Goal: Ask a question: Seek information or help from site administrators or community

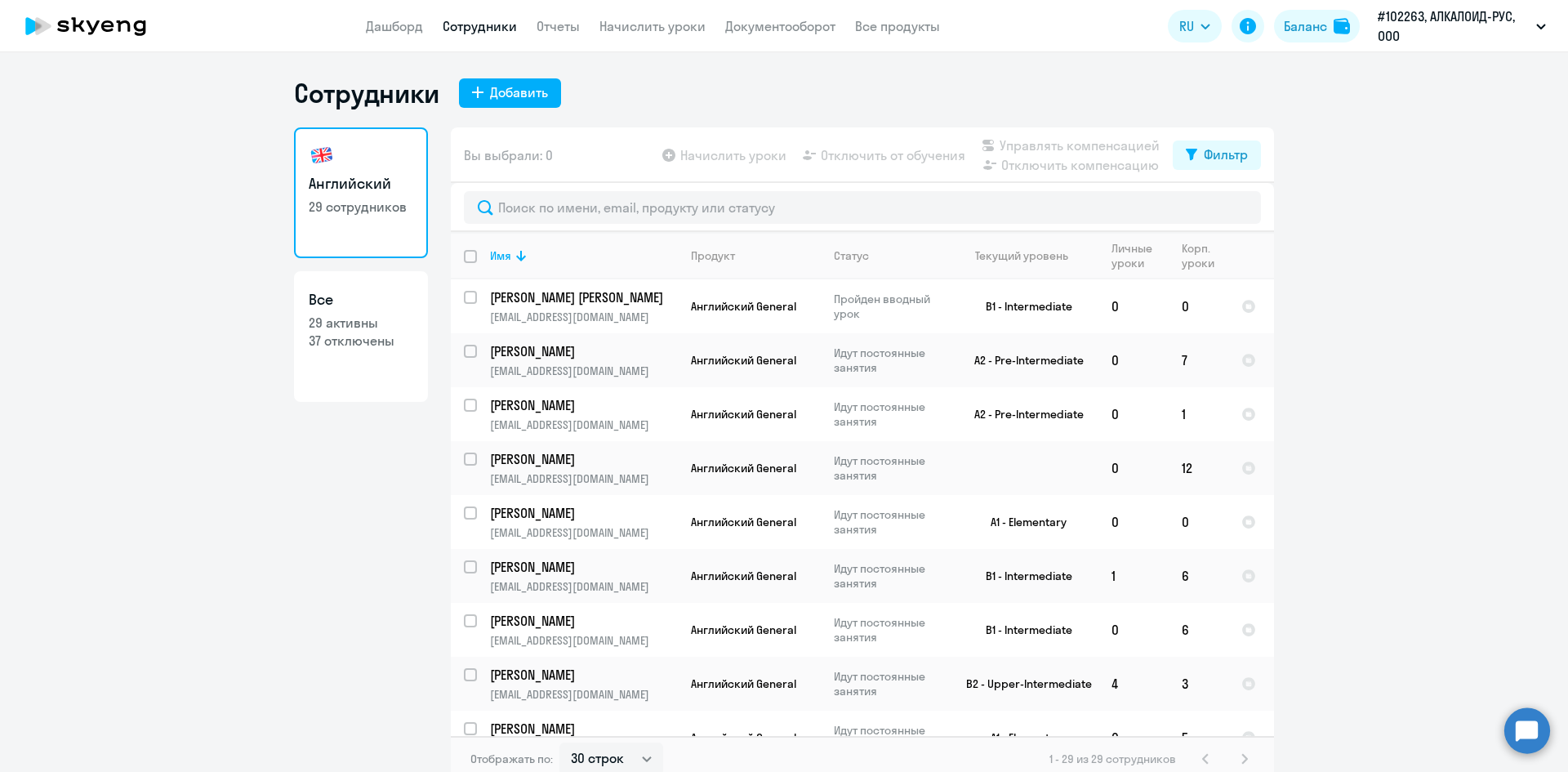
select select "30"
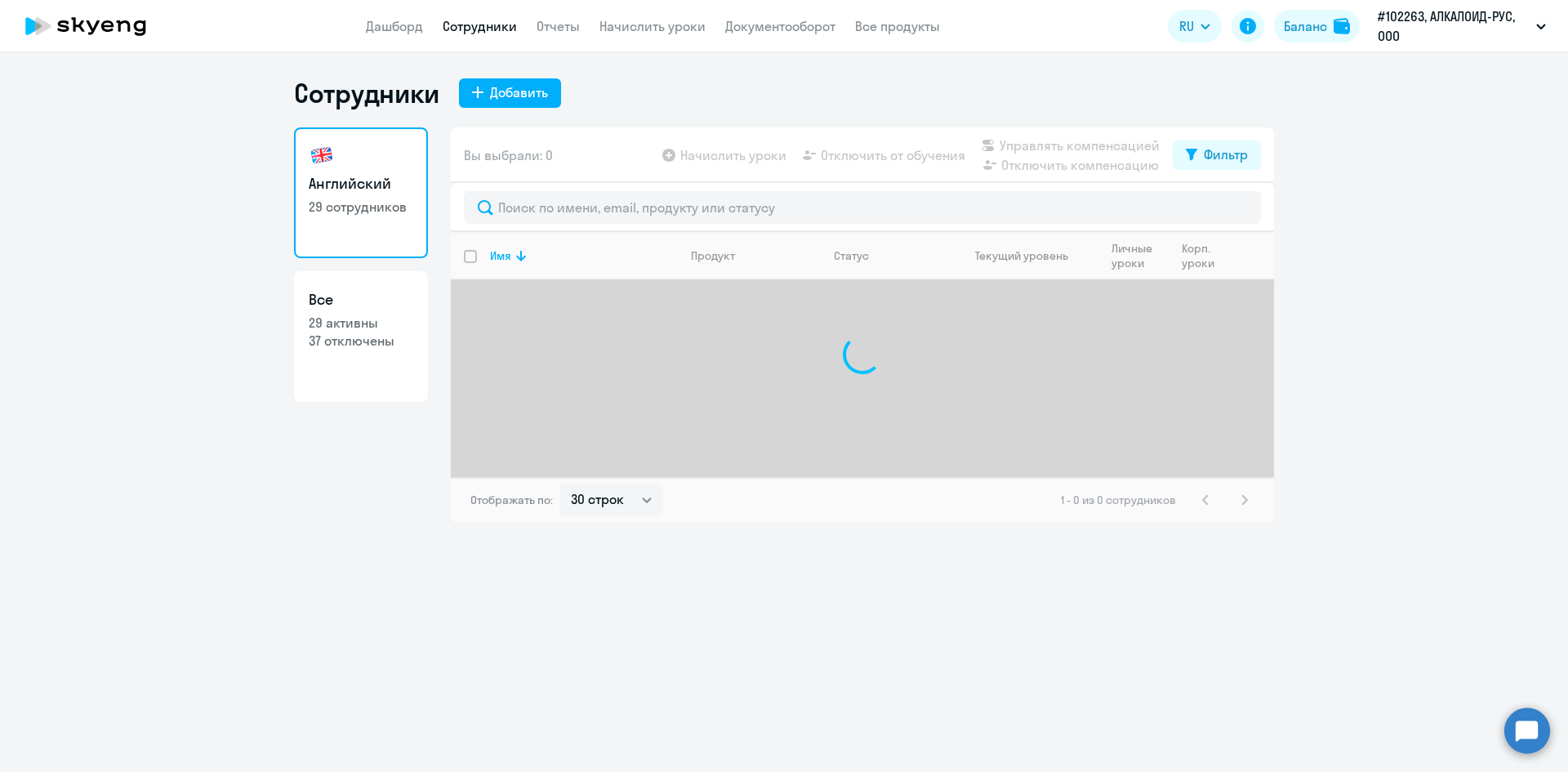
select select "30"
drag, startPoint x: 0, startPoint y: 0, endPoint x: 411, endPoint y: 51, distance: 414.2
click at [408, 26] on link "Дашборд" at bounding box center [394, 27] width 57 height 17
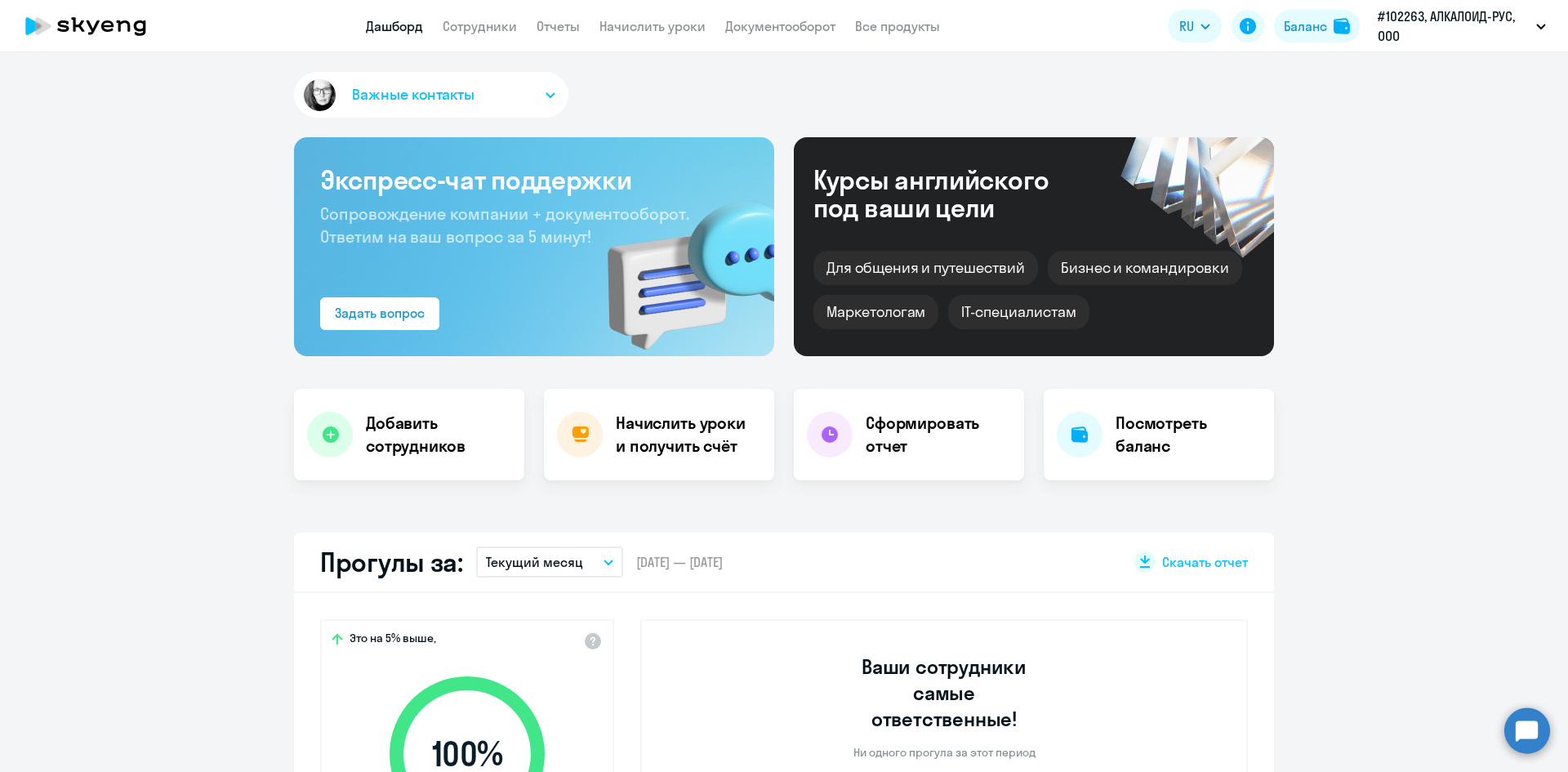
click at [422, 98] on span "Важные контакты" at bounding box center [413, 94] width 123 height 21
select select "30"
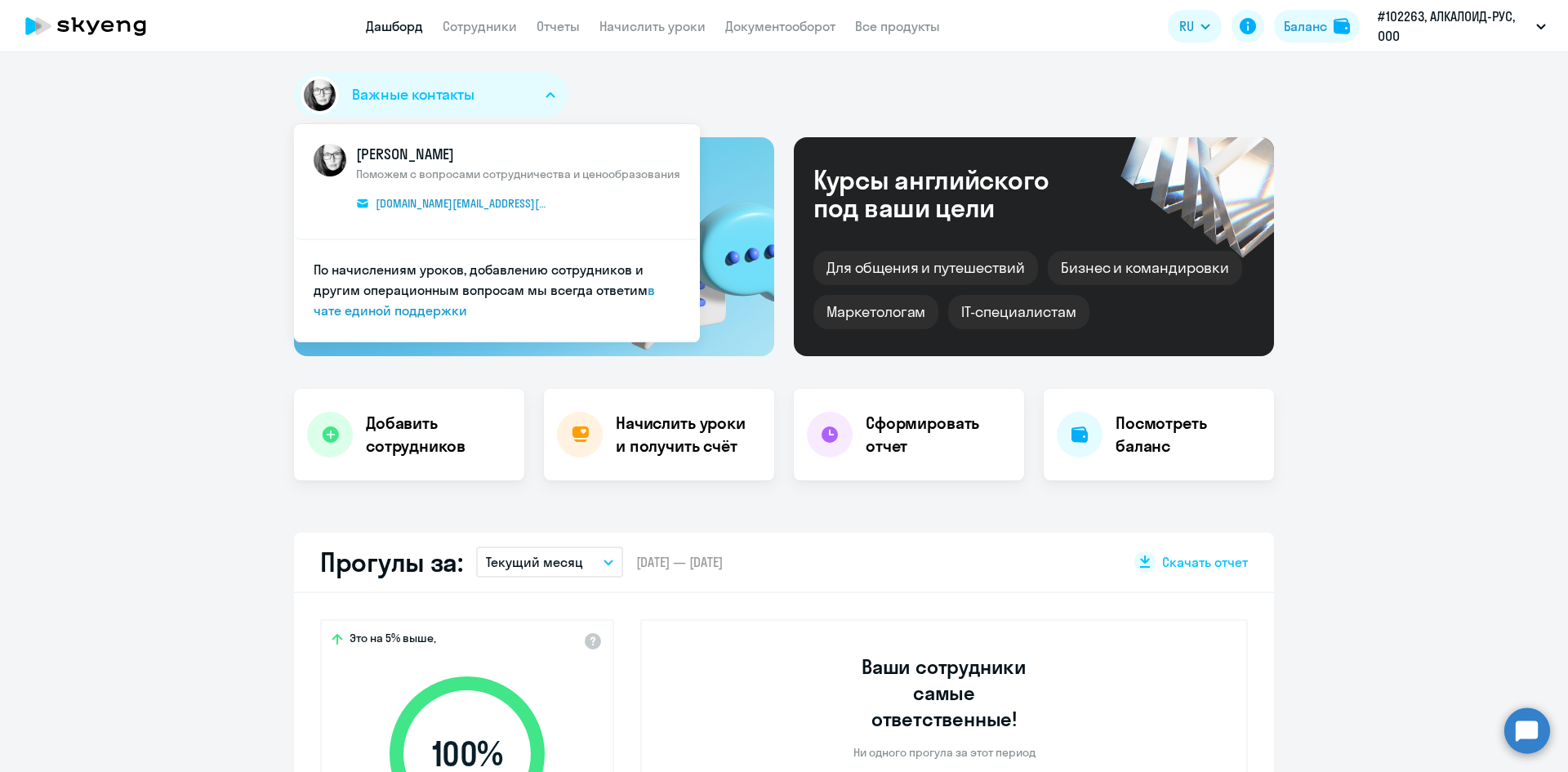
click at [689, 101] on div "Важные контакты КАМ_Юлианна [PERSON_NAME] с вопросами сотрудничества и ценообра…" at bounding box center [784, 98] width 980 height 53
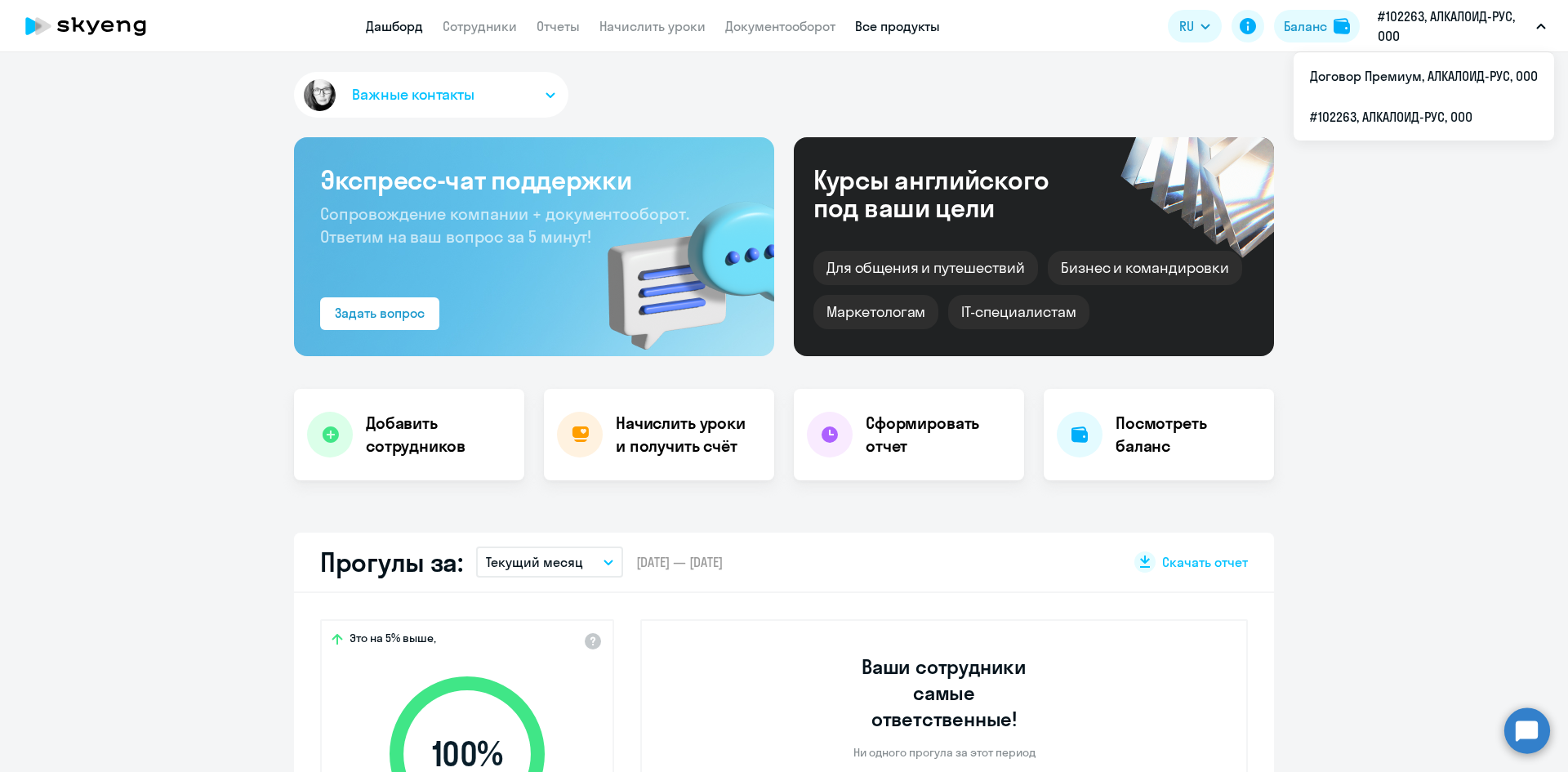
click at [911, 18] on link "Все продукты" at bounding box center [897, 27] width 85 height 17
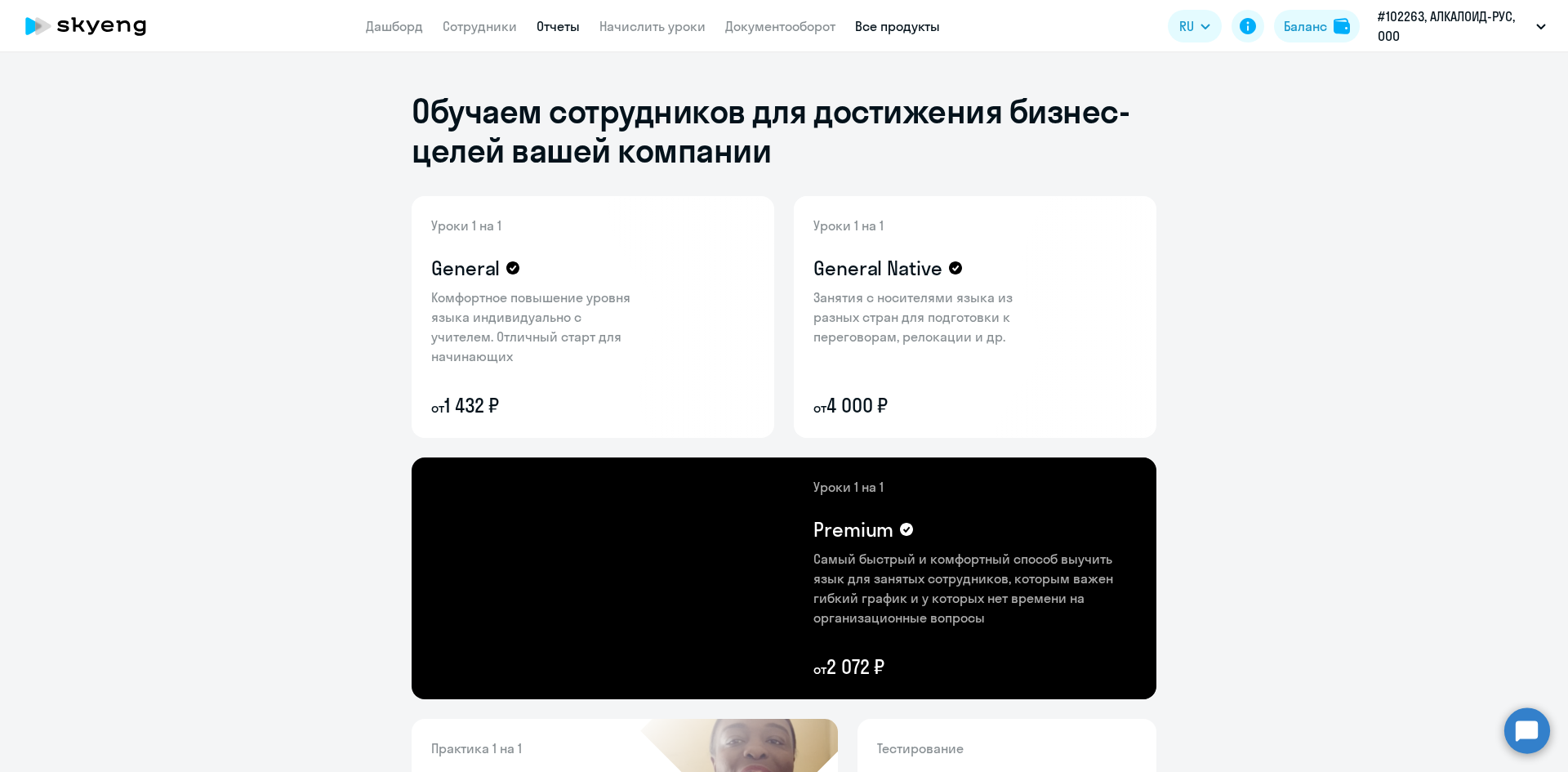
click at [565, 32] on link "Отчеты" at bounding box center [558, 27] width 43 height 17
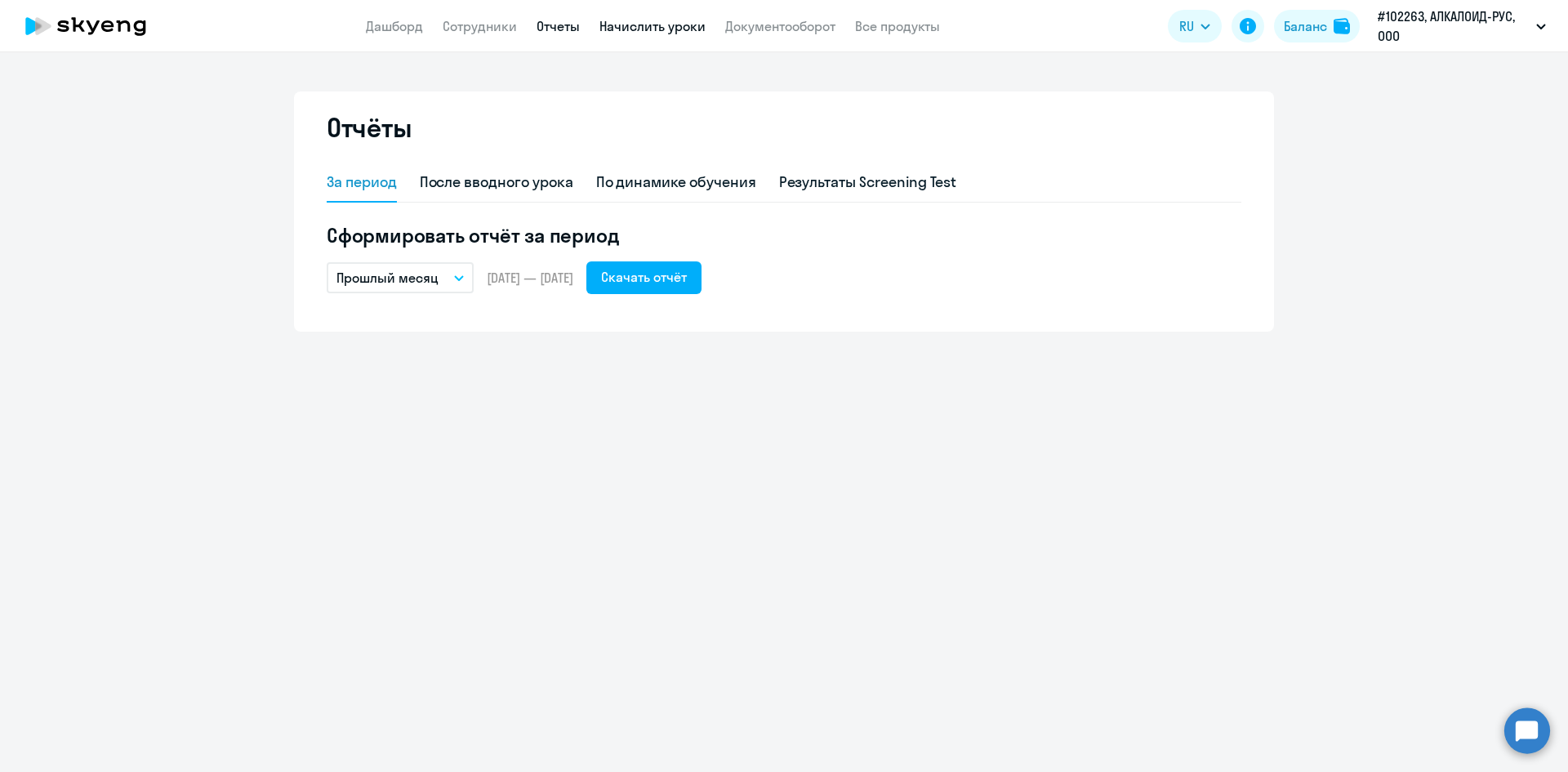
click at [654, 28] on link "Начислить уроки" at bounding box center [652, 27] width 106 height 17
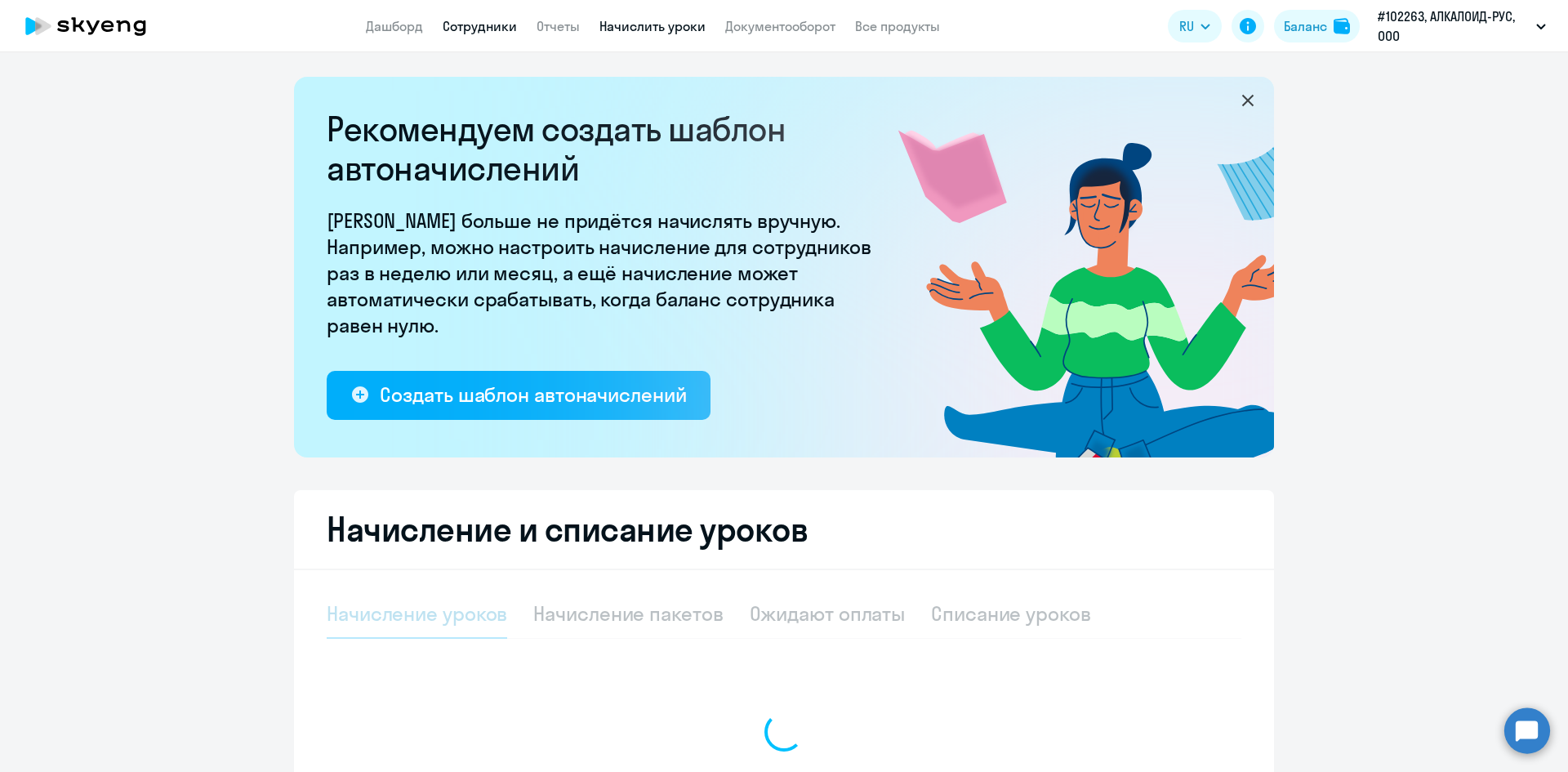
select select "10"
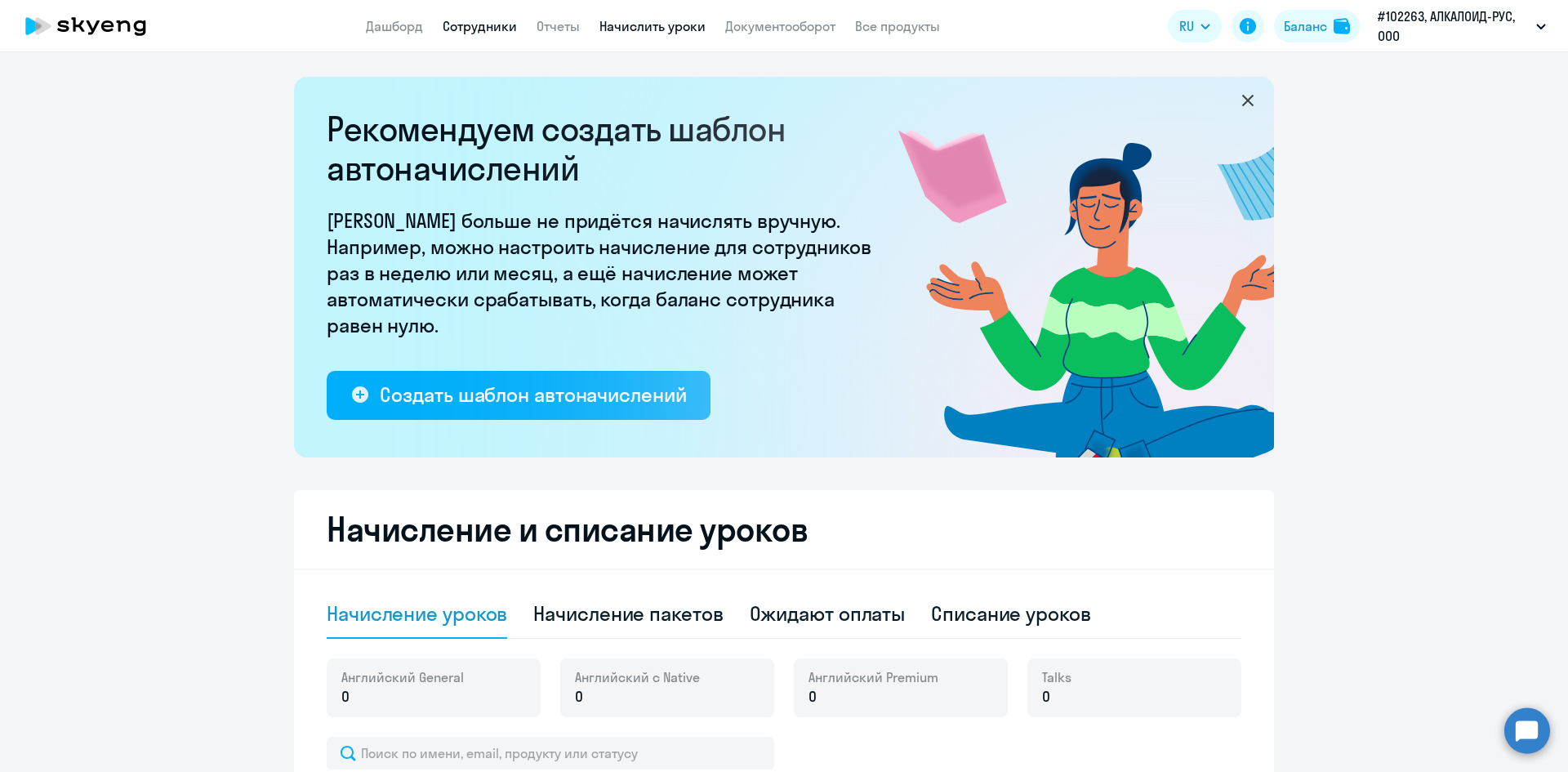
click at [472, 28] on link "Сотрудники" at bounding box center [480, 27] width 74 height 17
select select "30"
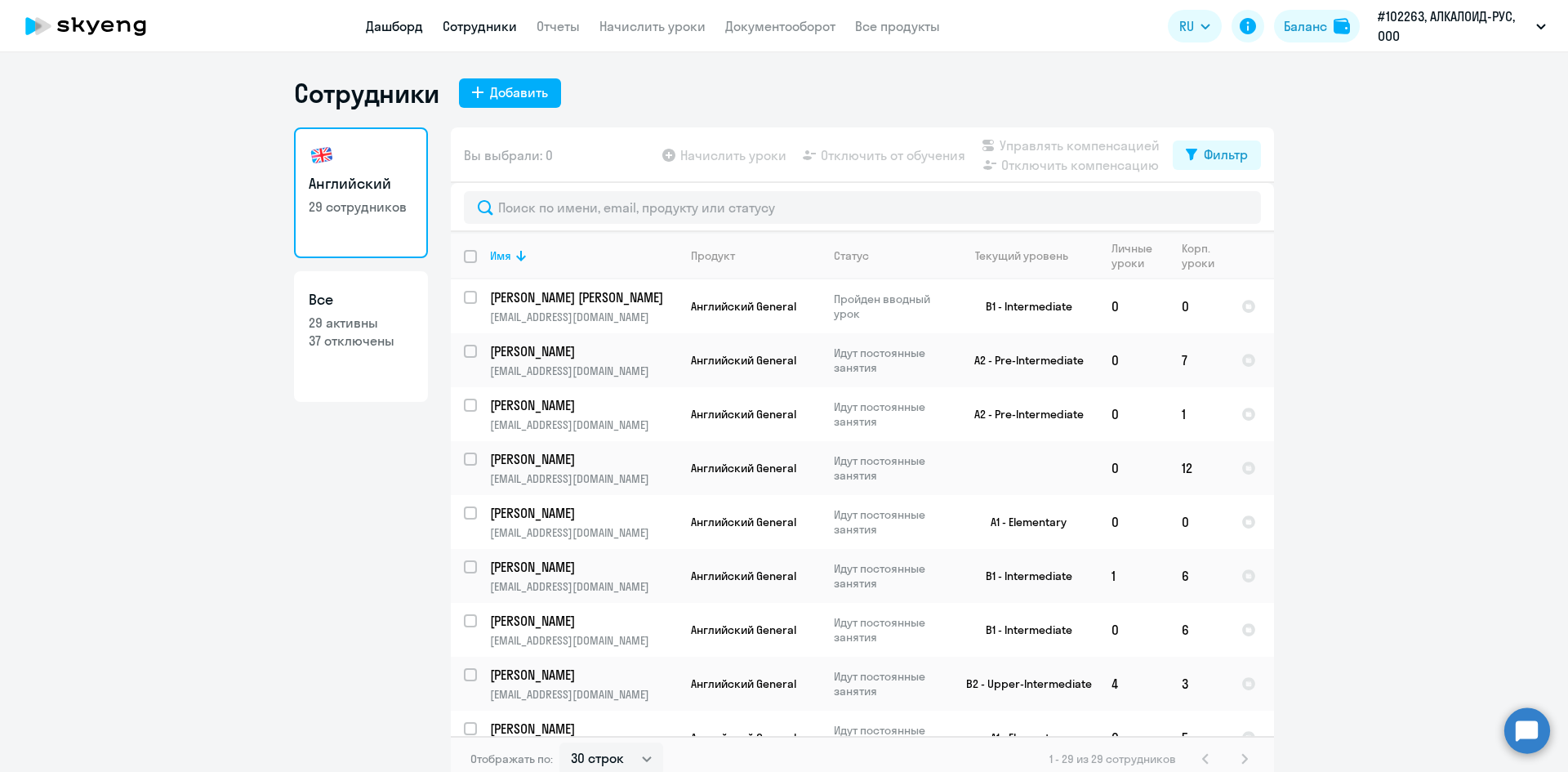
click at [412, 24] on link "Дашборд" at bounding box center [394, 27] width 57 height 17
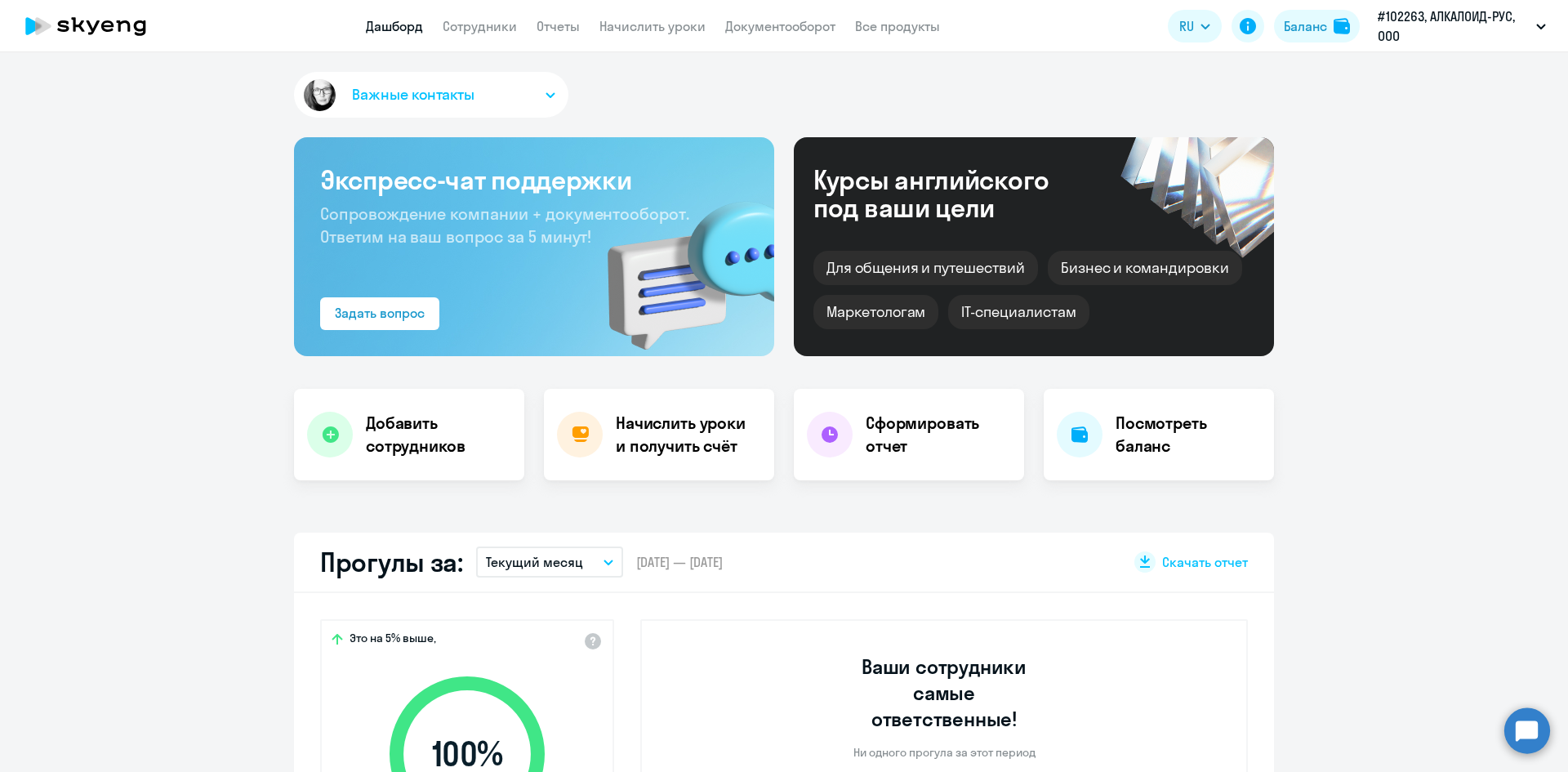
select select "30"
click at [1529, 725] on circle at bounding box center [1526, 729] width 46 height 46
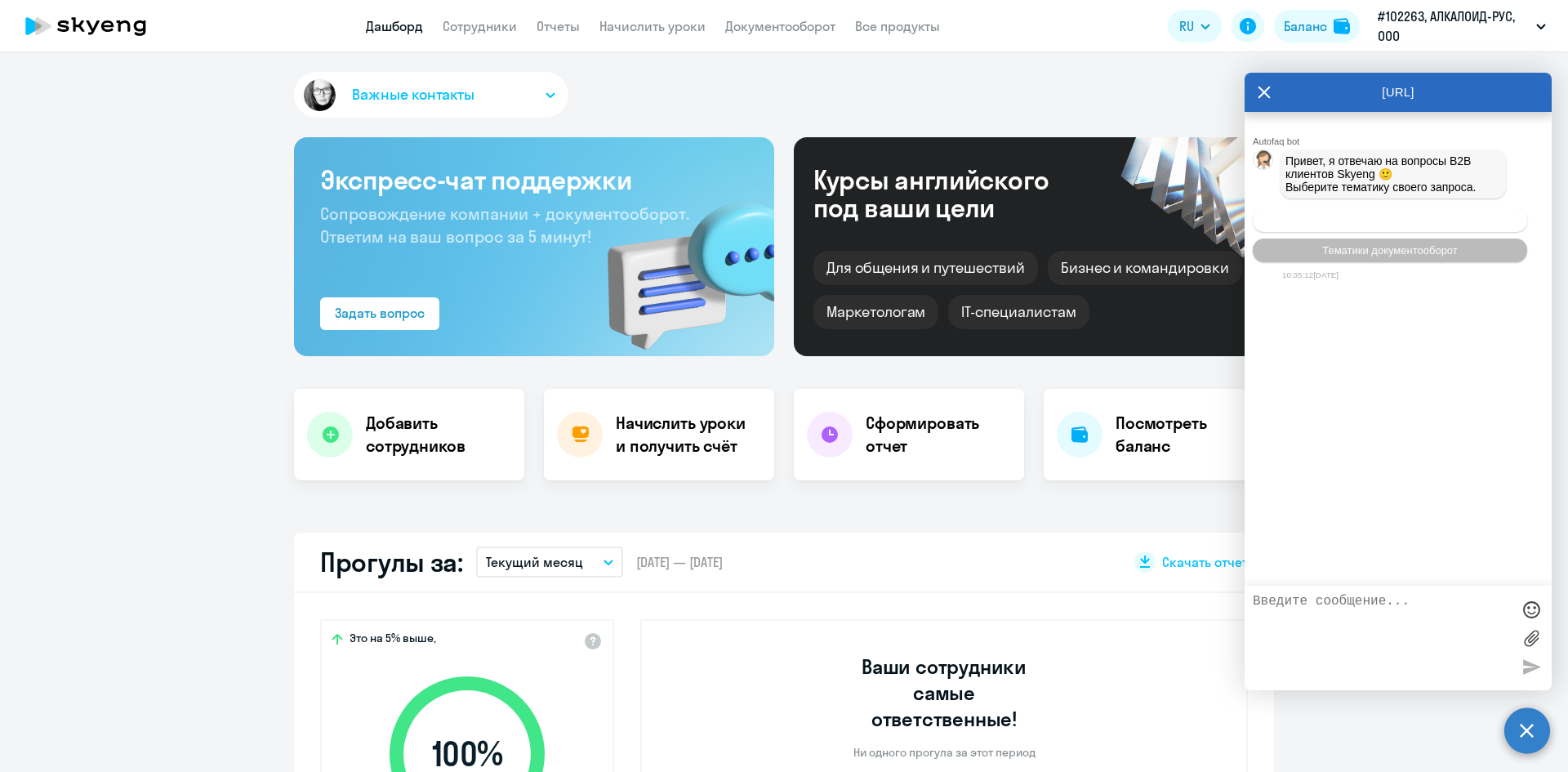
click at [1351, 232] on button "Операционное сопровождение" at bounding box center [1389, 220] width 274 height 23
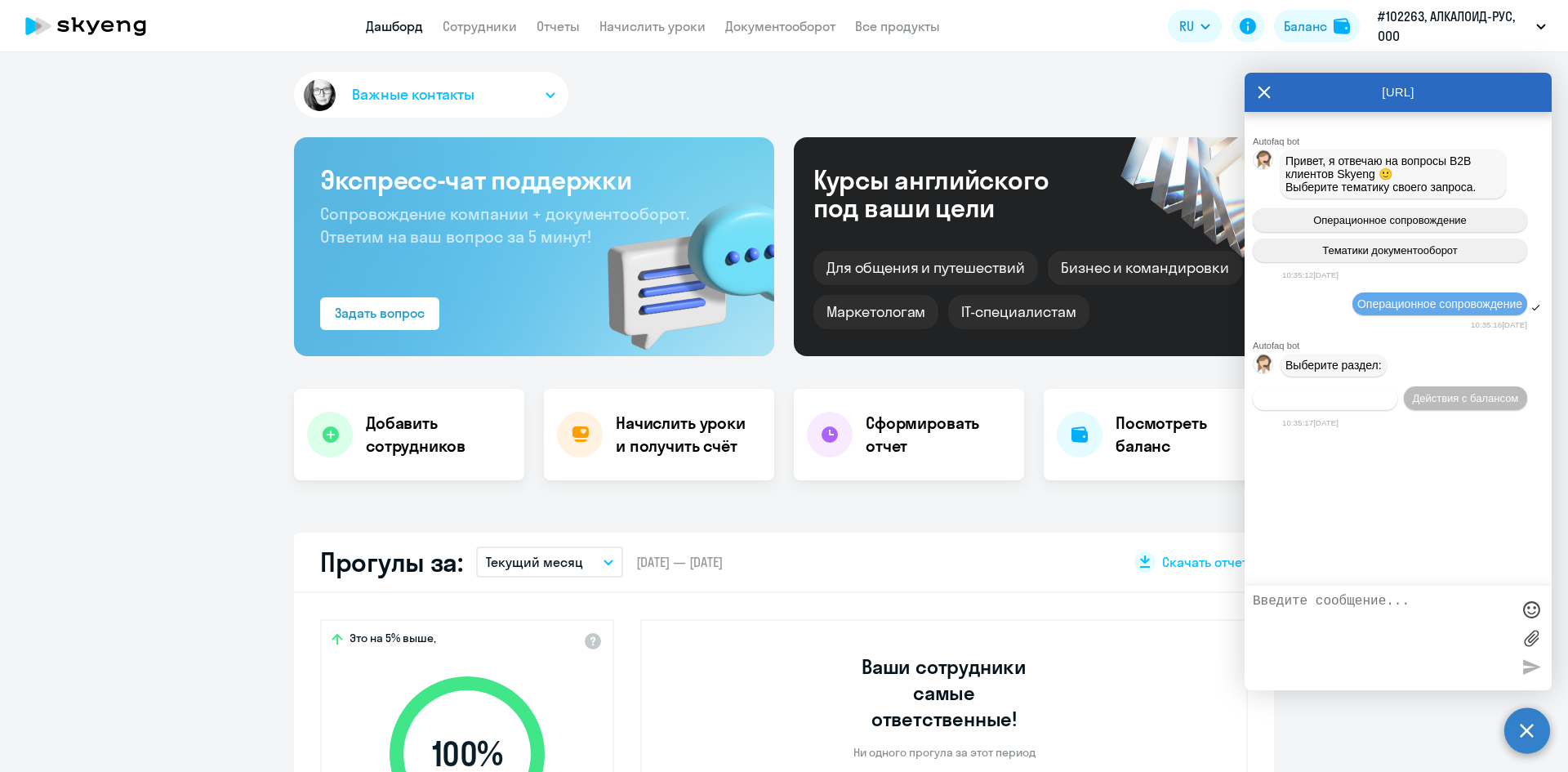
click at [1379, 404] on span "Действия по сотрудникам" at bounding box center [1324, 398] width 126 height 13
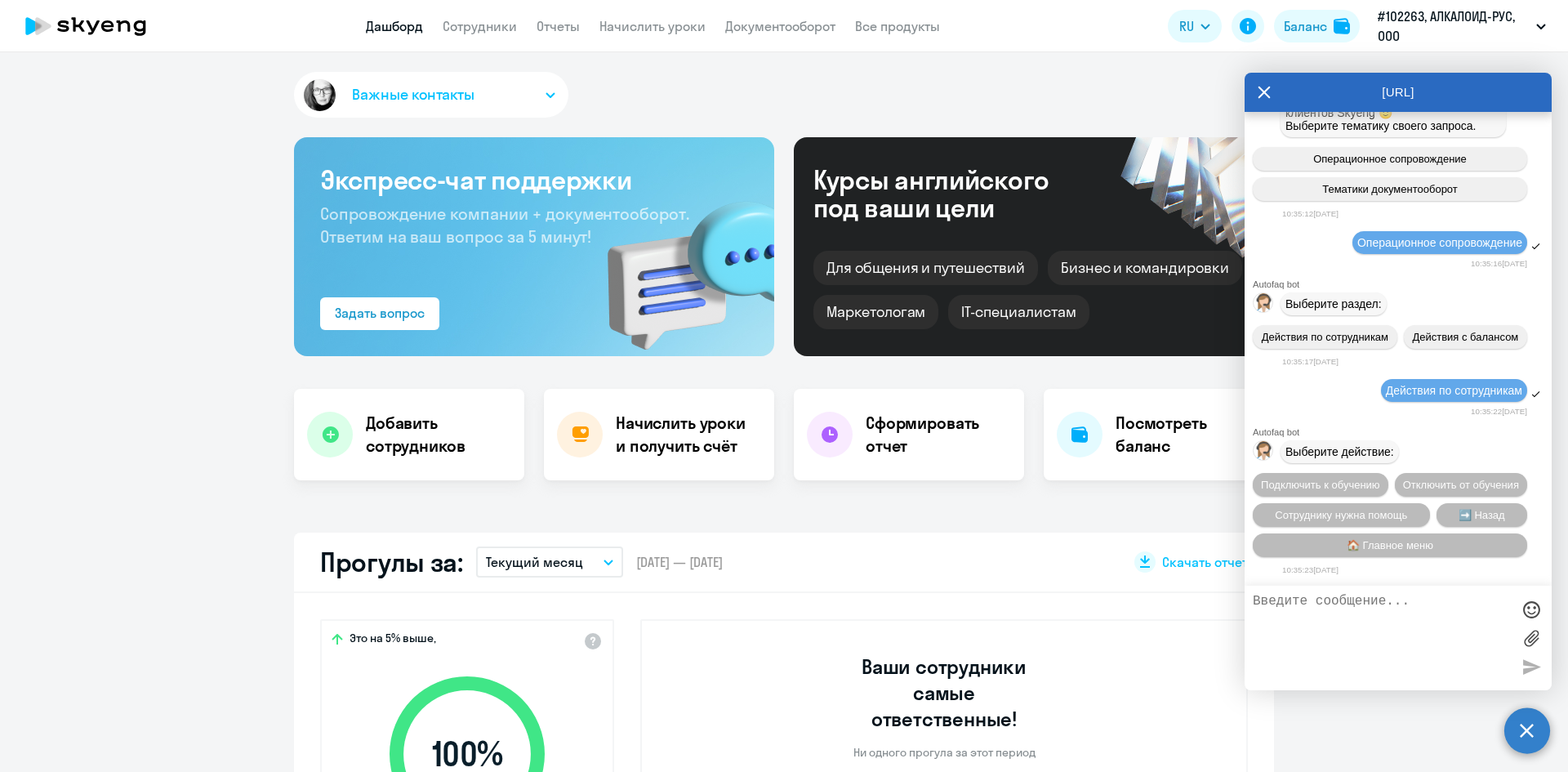
click at [1419, 601] on textarea at bounding box center [1381, 638] width 258 height 89
type textarea "c"
type textarea "скидка для обучающихся"
